Goal: Book appointment/travel/reservation

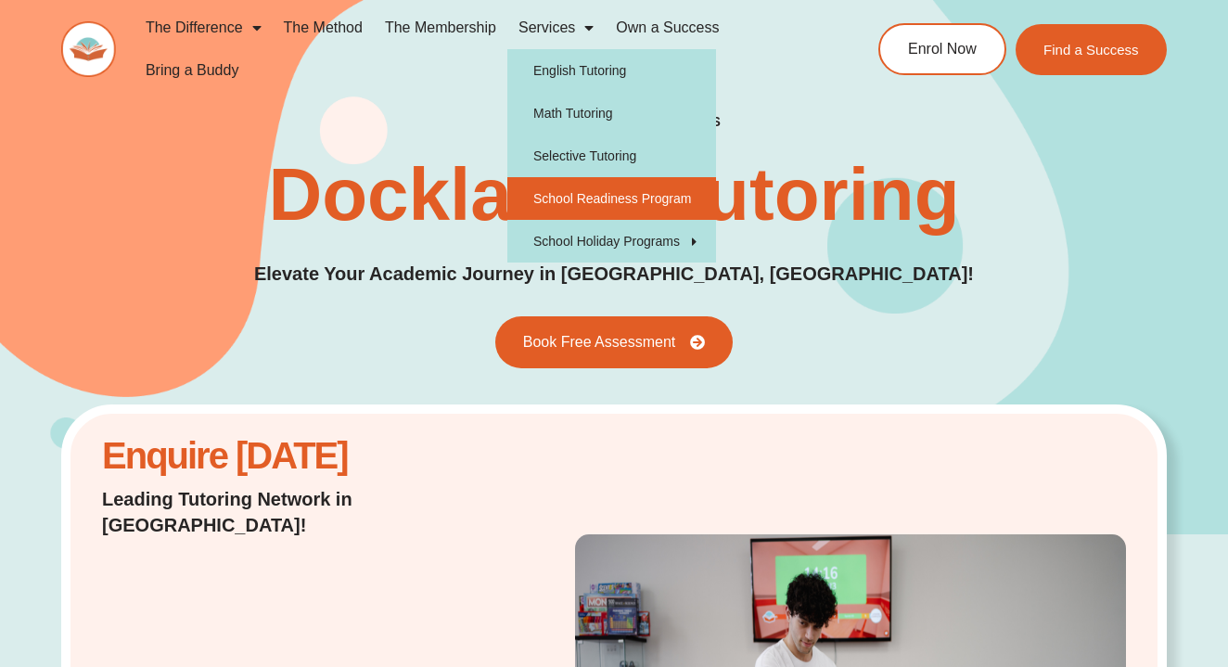
click at [617, 200] on link "School Readiness Program" at bounding box center [611, 198] width 209 height 43
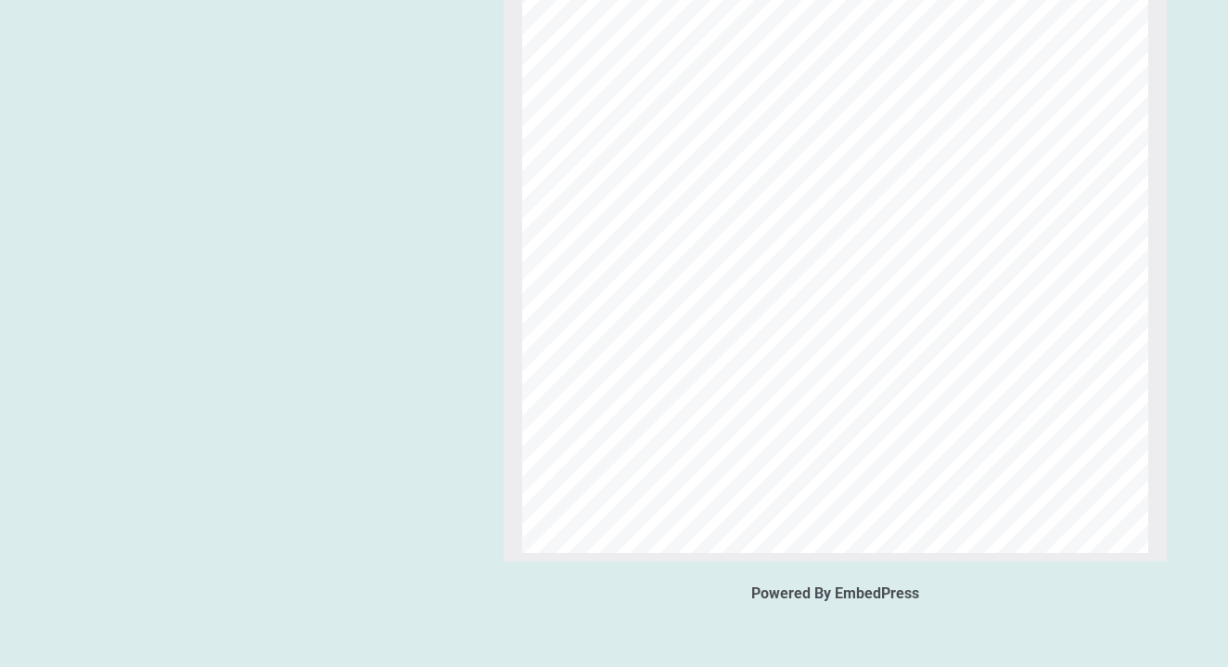
scroll to position [1790, 0]
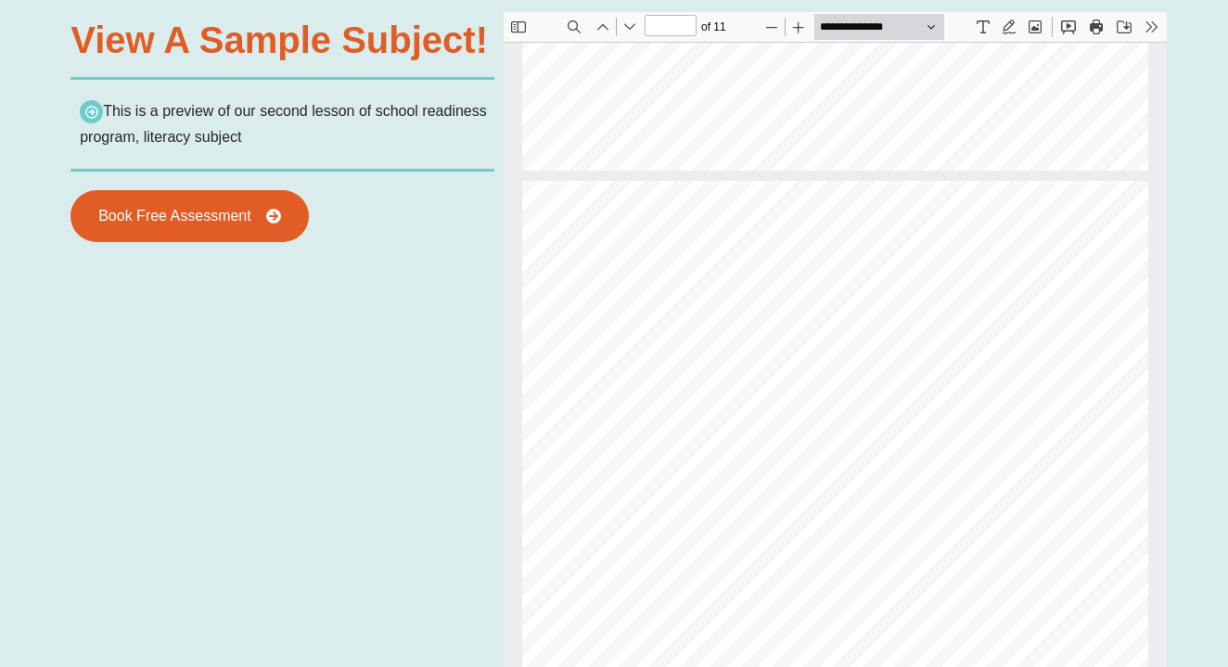
type input "*"
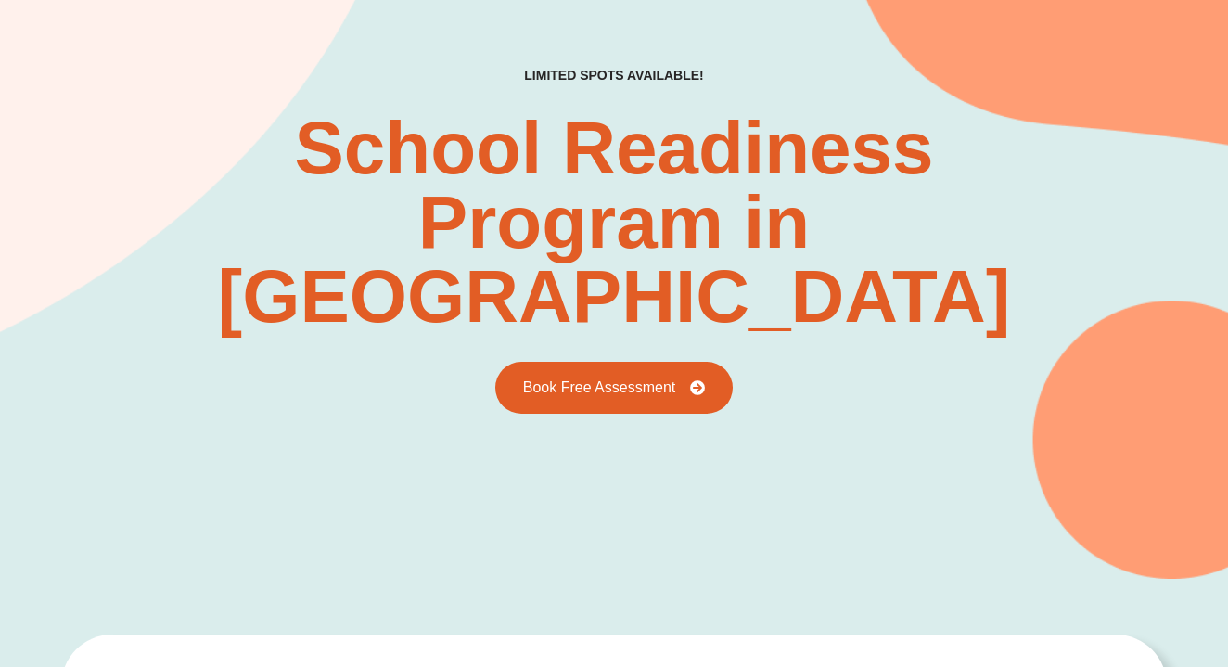
scroll to position [206, 0]
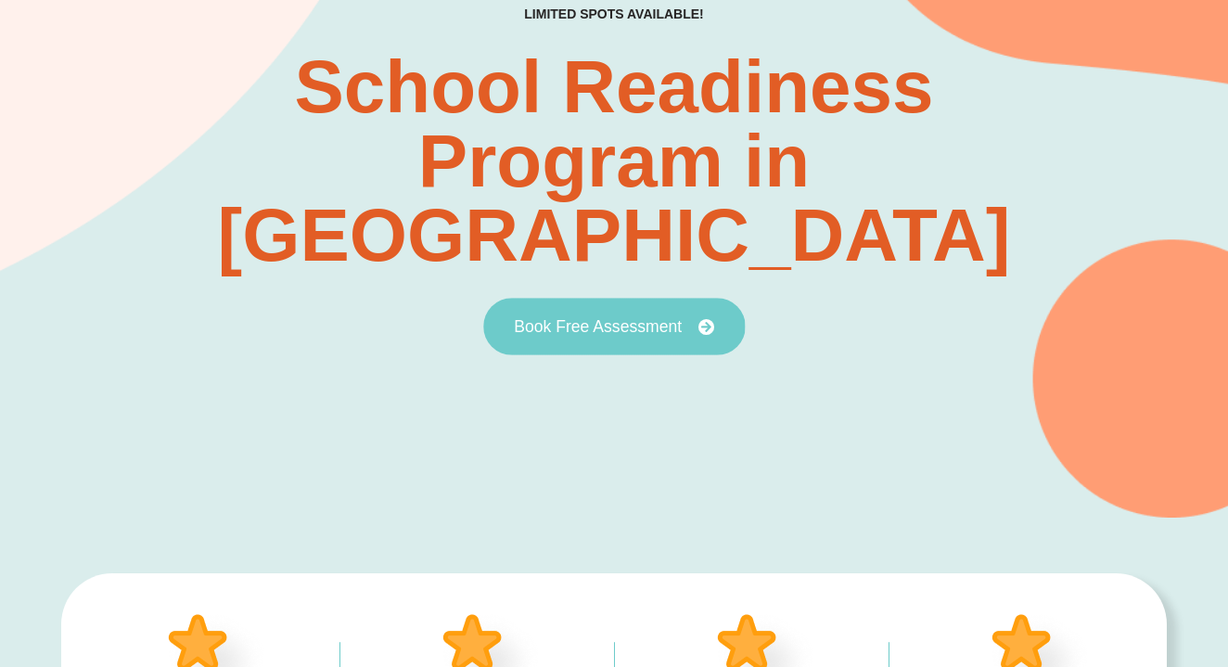
click at [570, 318] on span "Book Free Assessment" at bounding box center [598, 326] width 168 height 17
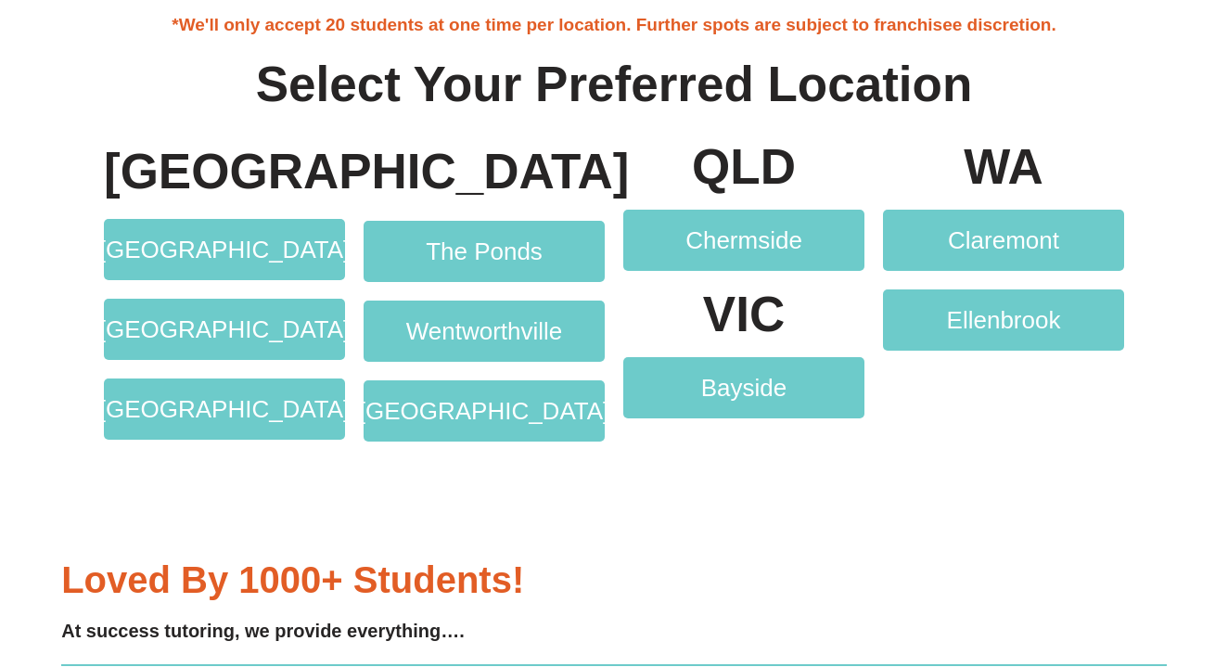
scroll to position [3497, 0]
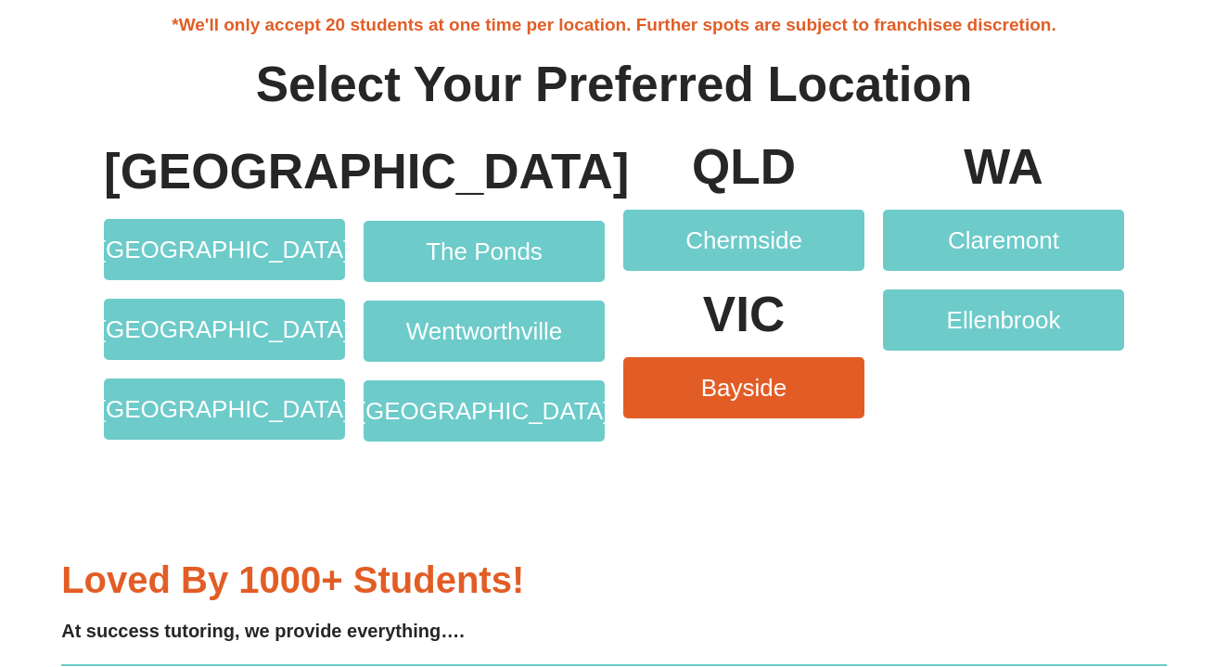
click at [755, 394] on span "Bayside" at bounding box center [744, 388] width 86 height 24
